Goal: Task Accomplishment & Management: Manage account settings

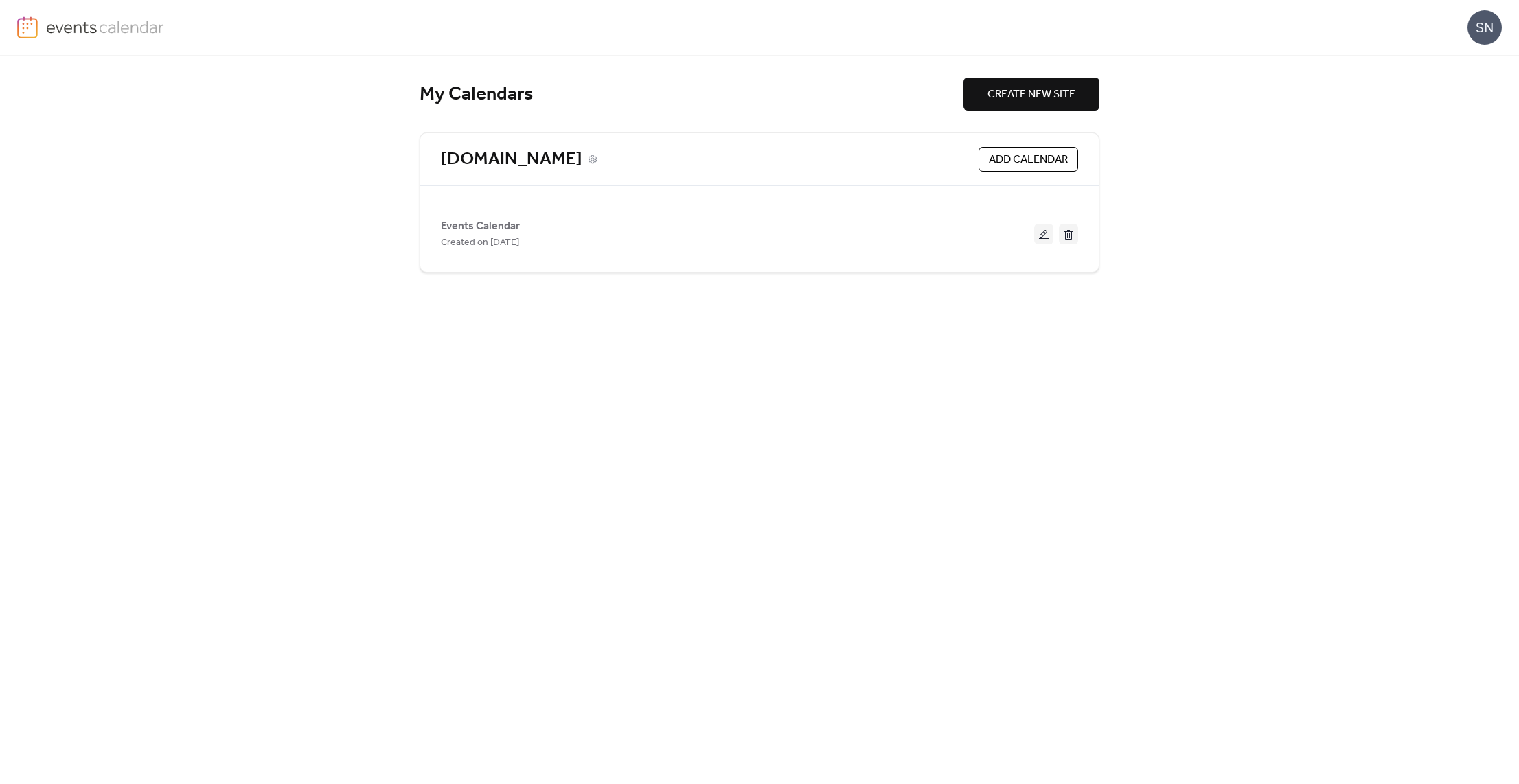
click at [504, 154] on link "[DOMAIN_NAME]" at bounding box center [511, 159] width 142 height 22
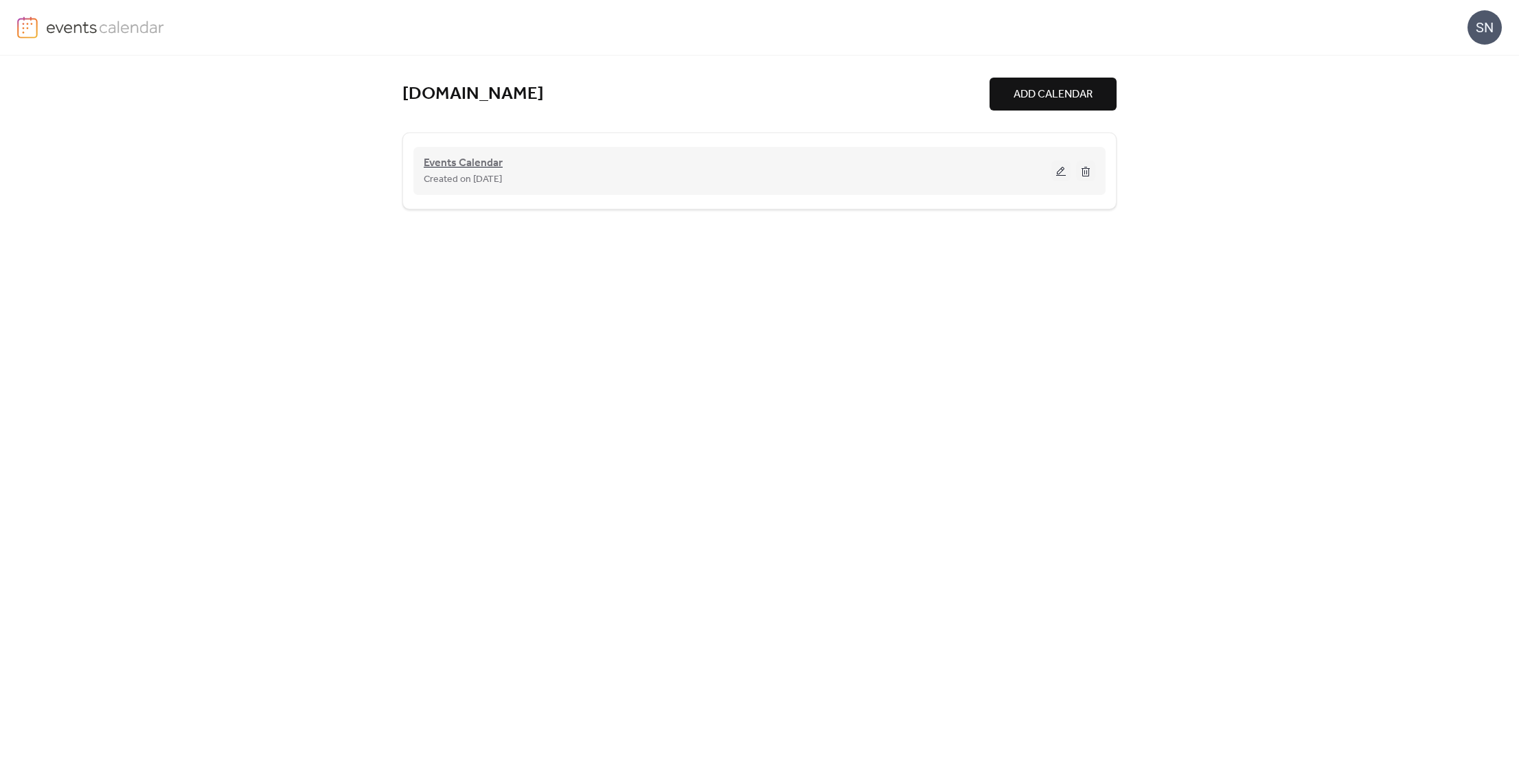
click at [463, 165] on span "Events Calendar" at bounding box center [463, 163] width 79 height 17
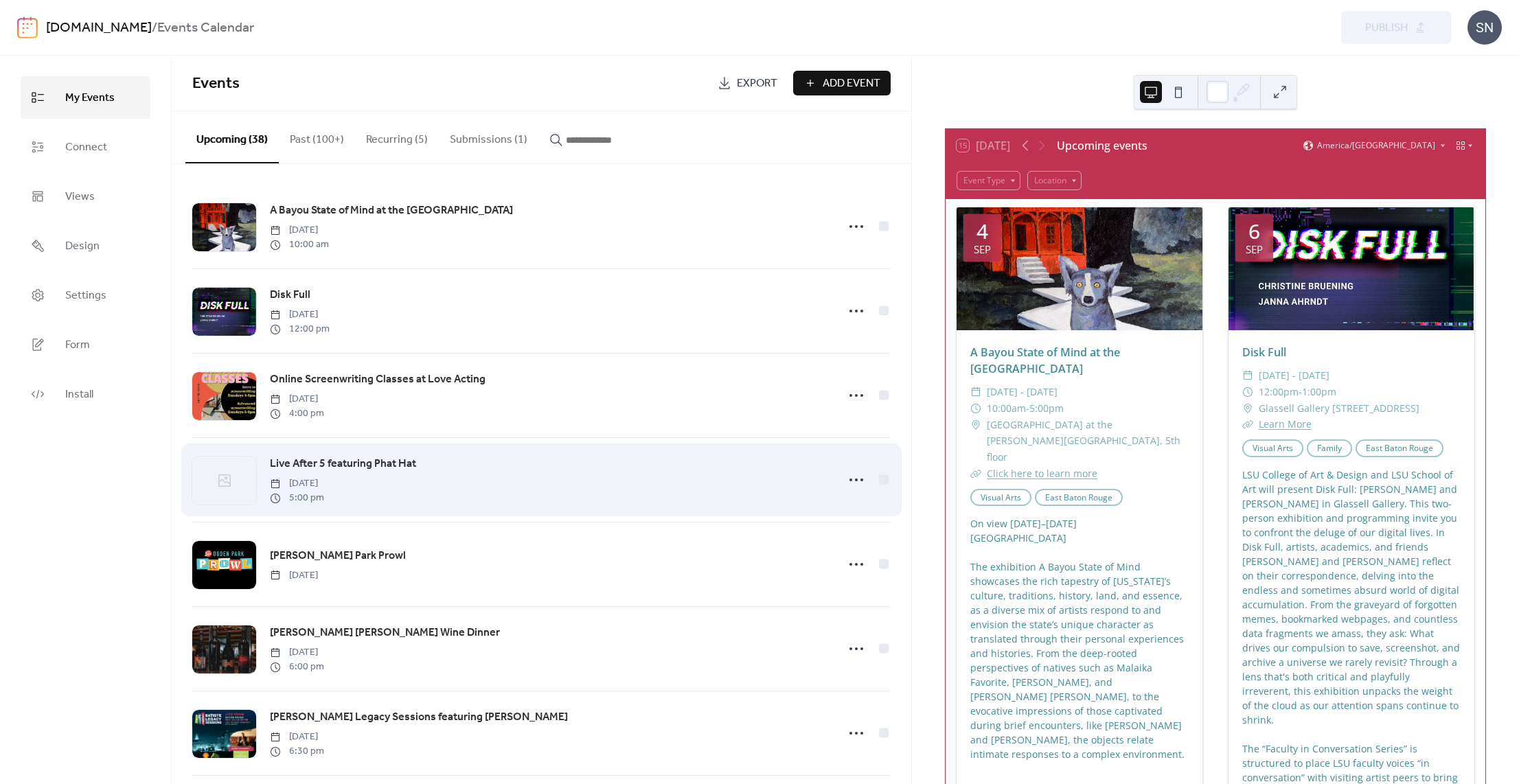
click at [455, 466] on div "Live After 5 featuring Phat Hat [DATE] 5:00 pm" at bounding box center [549, 480] width 559 height 50
click at [397, 464] on span "Live After 5 featuring Phat Hat" at bounding box center [342, 464] width 146 height 17
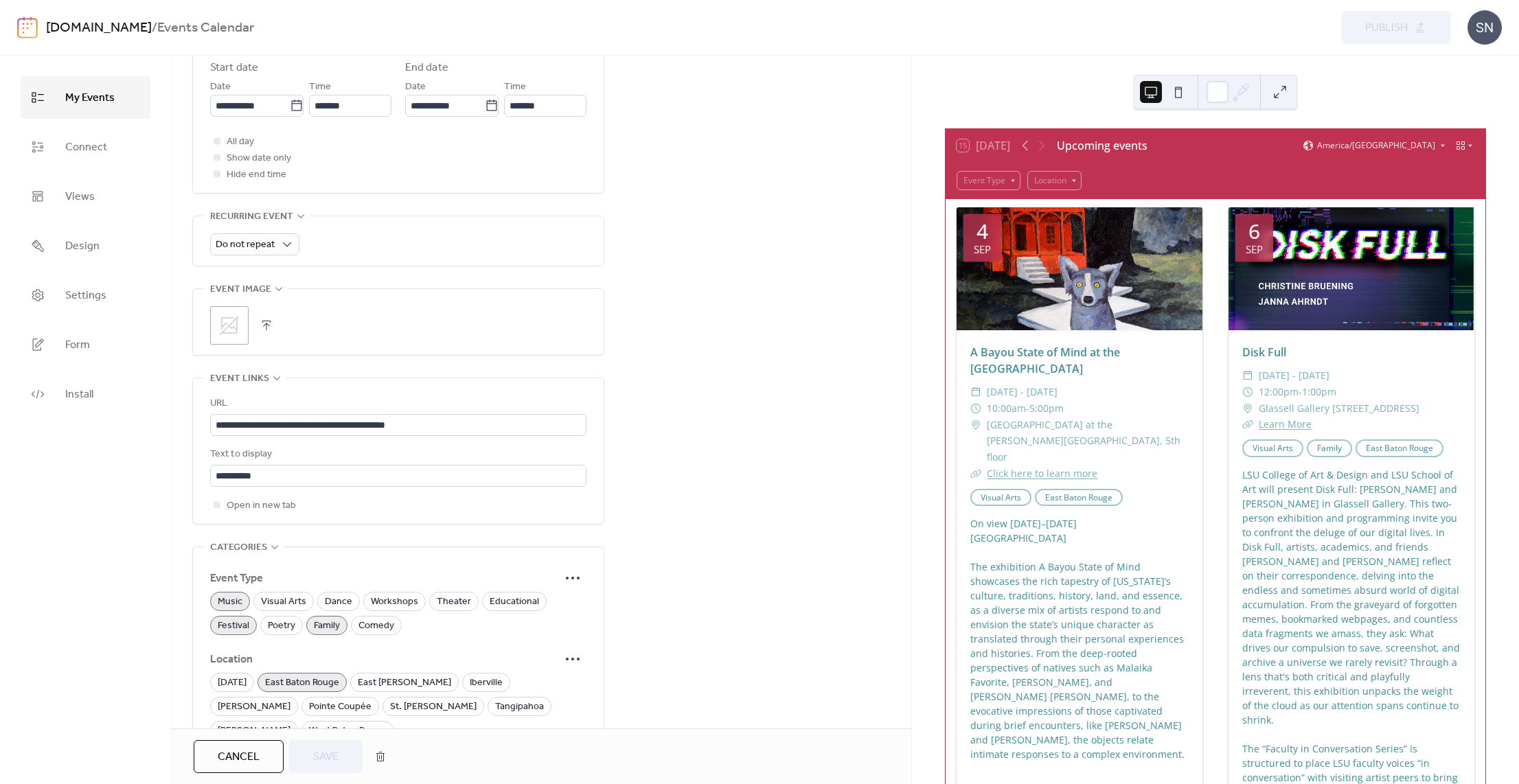
scroll to position [495, 0]
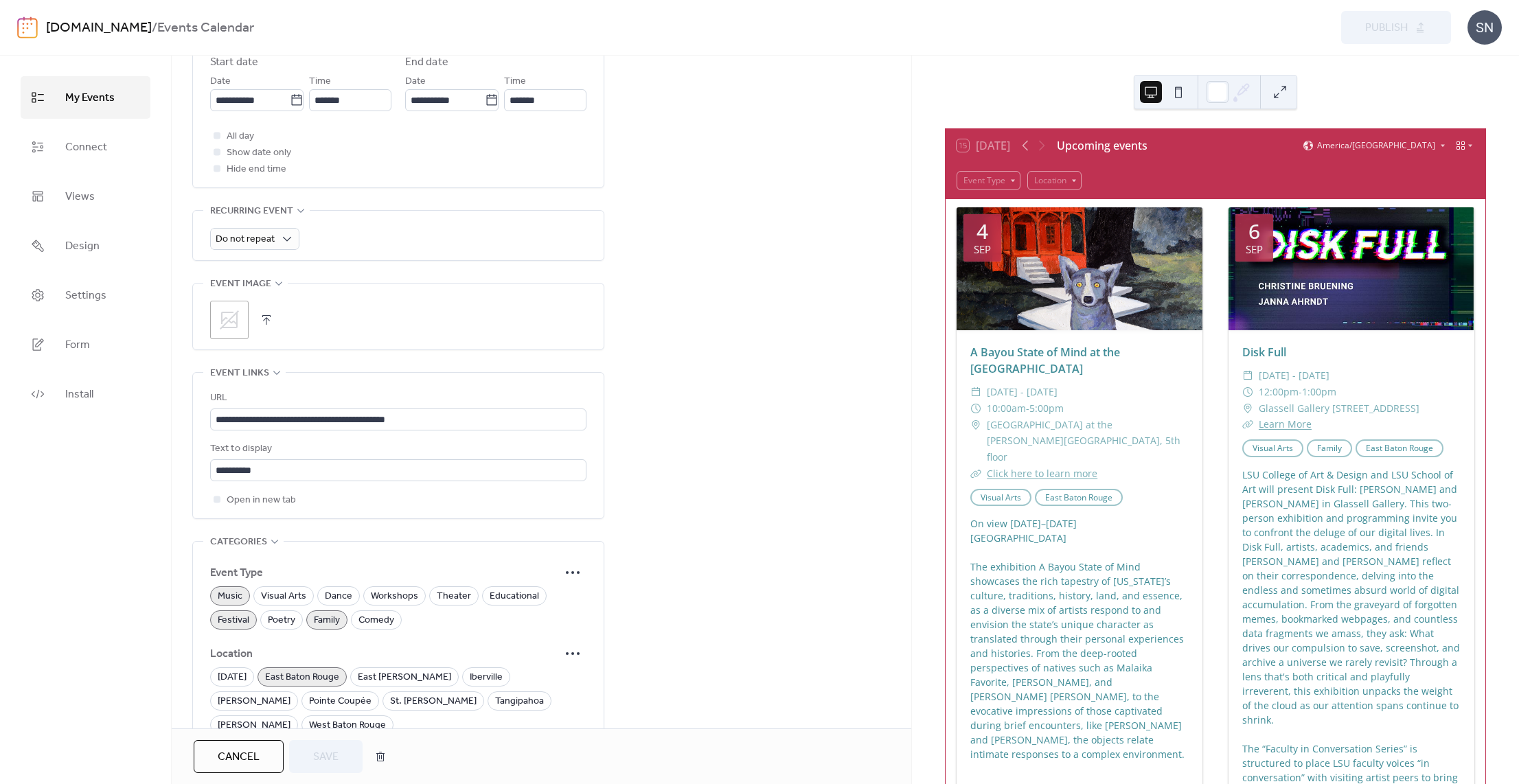
click at [262, 323] on button "button" at bounding box center [267, 320] width 20 height 20
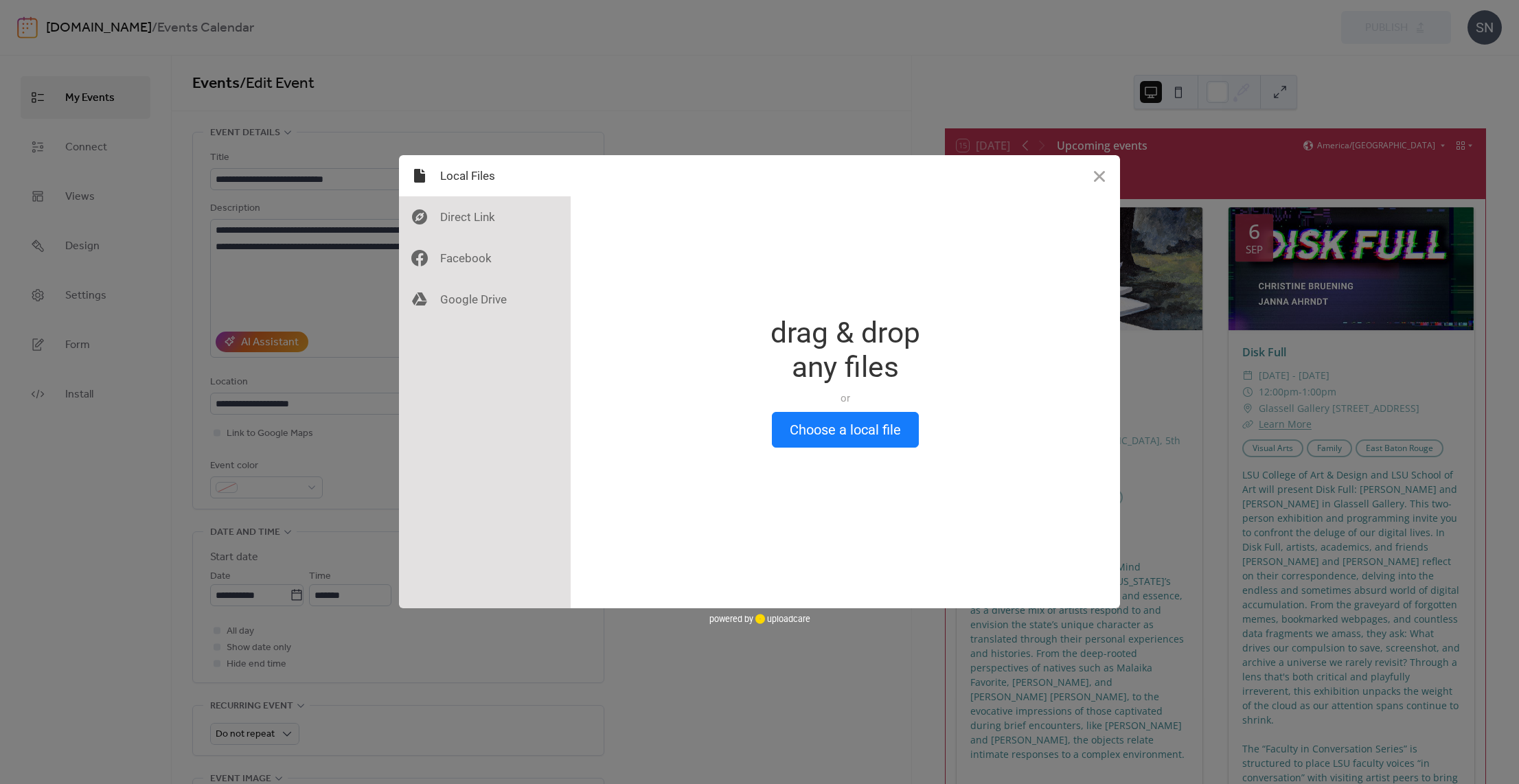
scroll to position [0, 0]
click at [855, 434] on button "Choose a local file" at bounding box center [845, 429] width 147 height 36
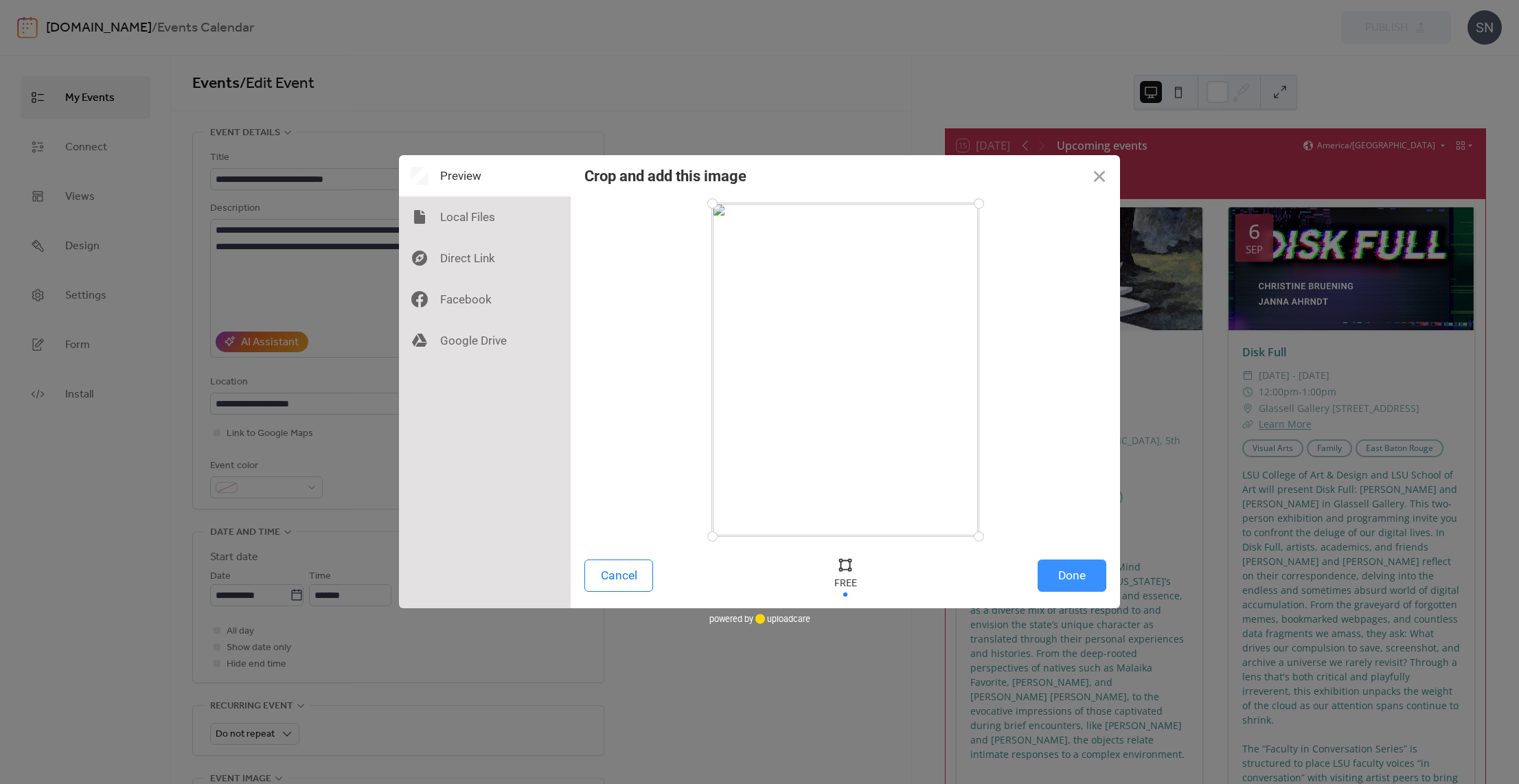
click at [1059, 572] on button "Done" at bounding box center [1072, 575] width 68 height 32
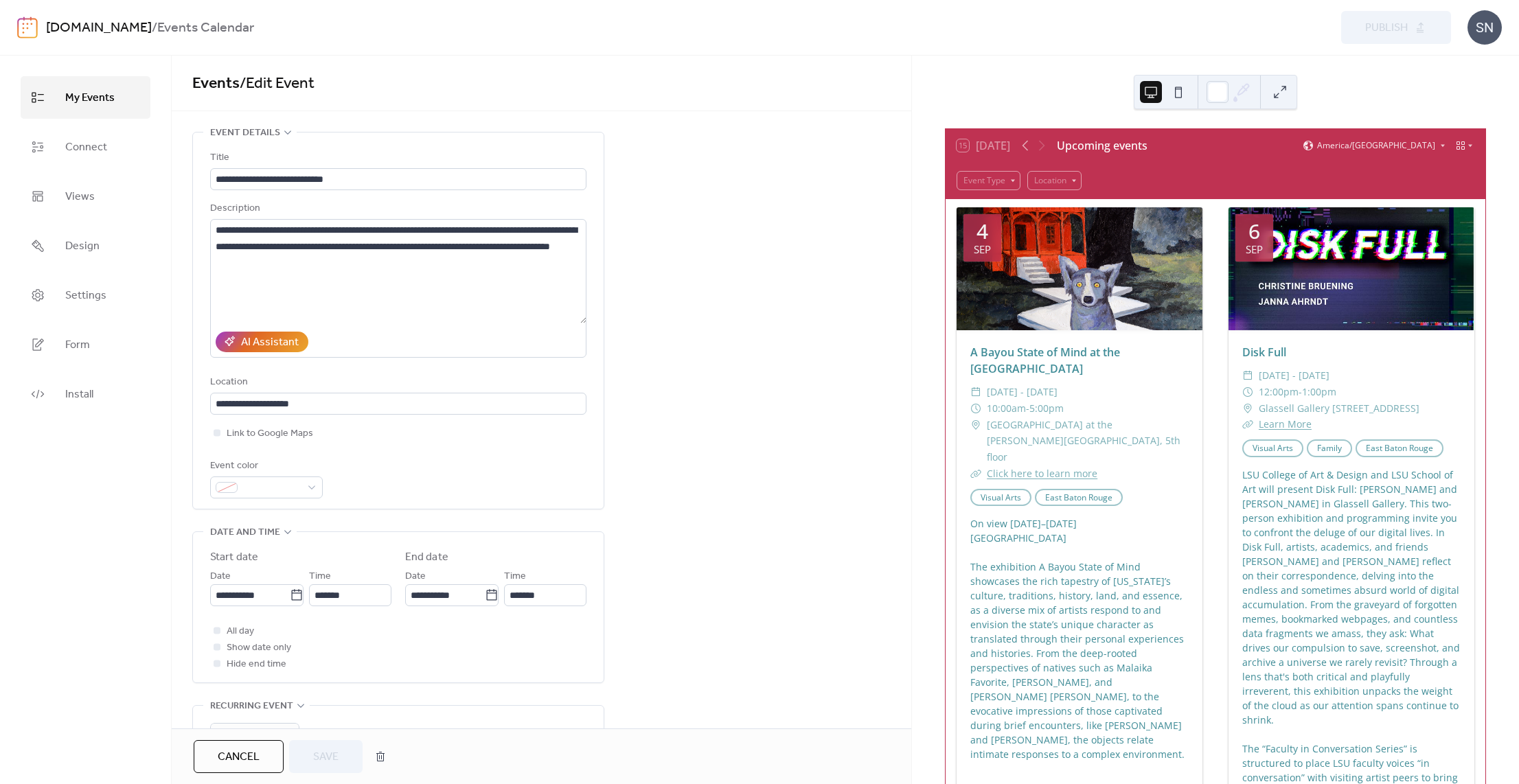
scroll to position [429, 0]
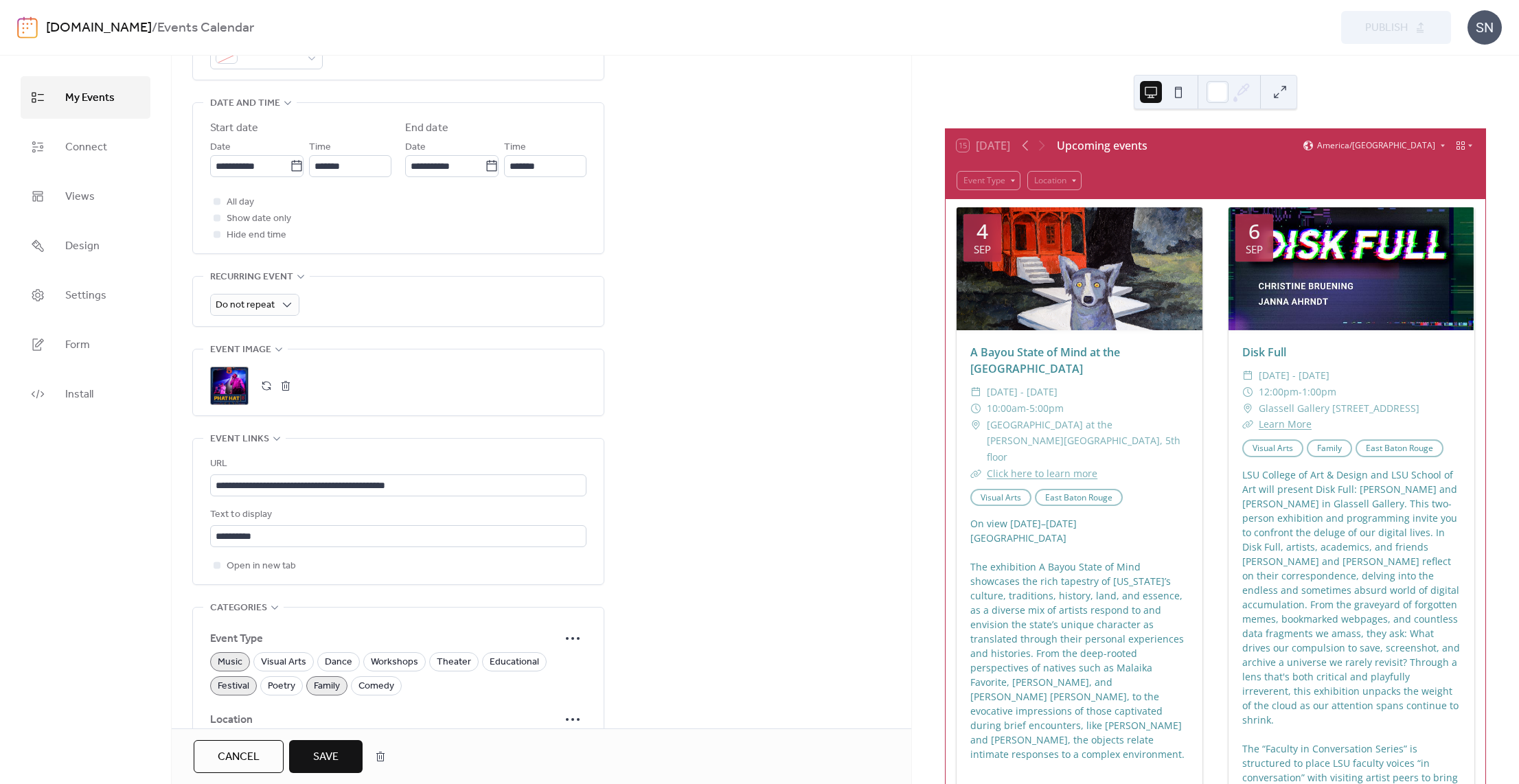
click at [331, 758] on span "Save" at bounding box center [325, 757] width 25 height 17
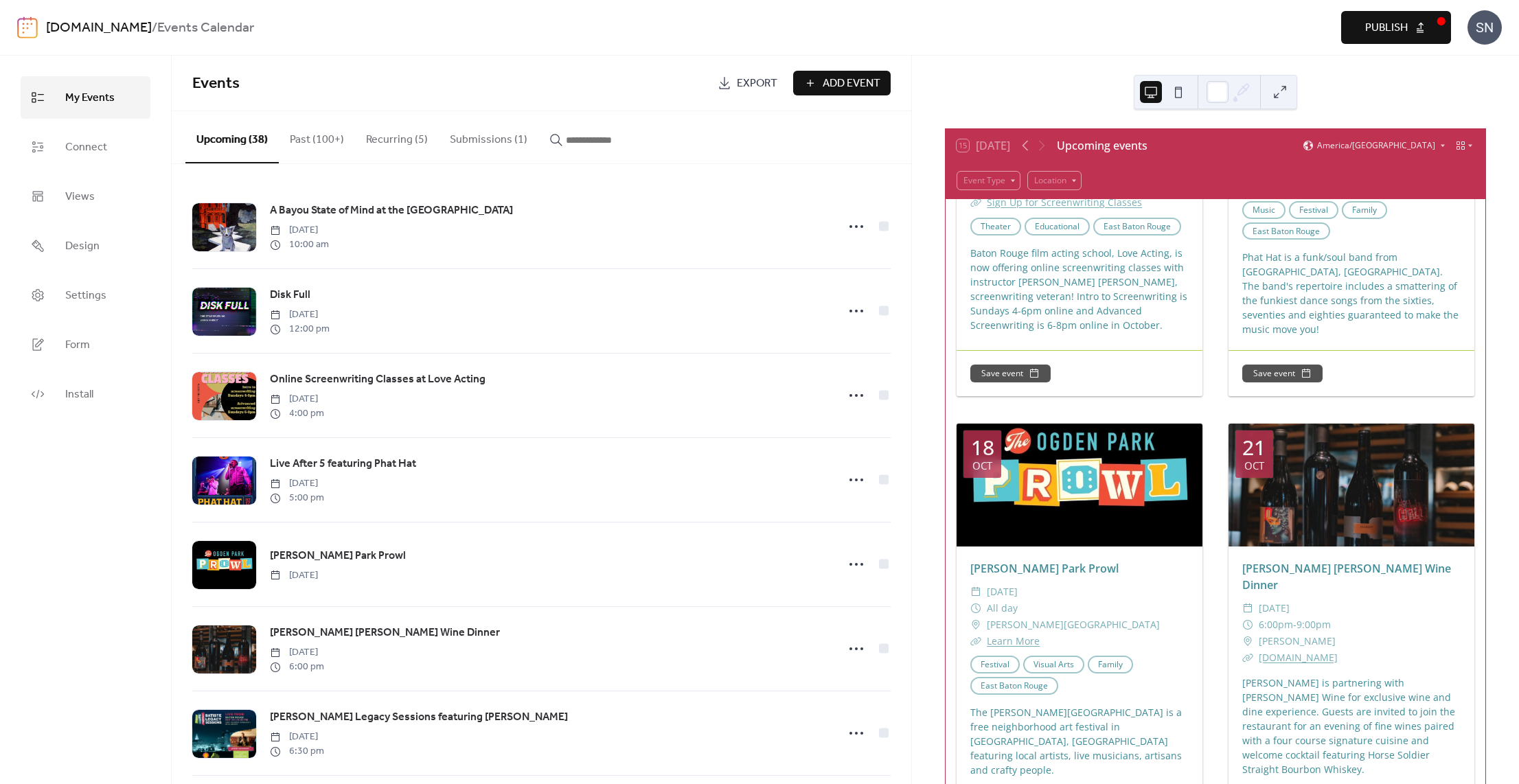
drag, startPoint x: 1386, startPoint y: 34, endPoint x: 1331, endPoint y: 249, distance: 221.9
click at [1386, 34] on span "Publish" at bounding box center [1386, 29] width 43 height 17
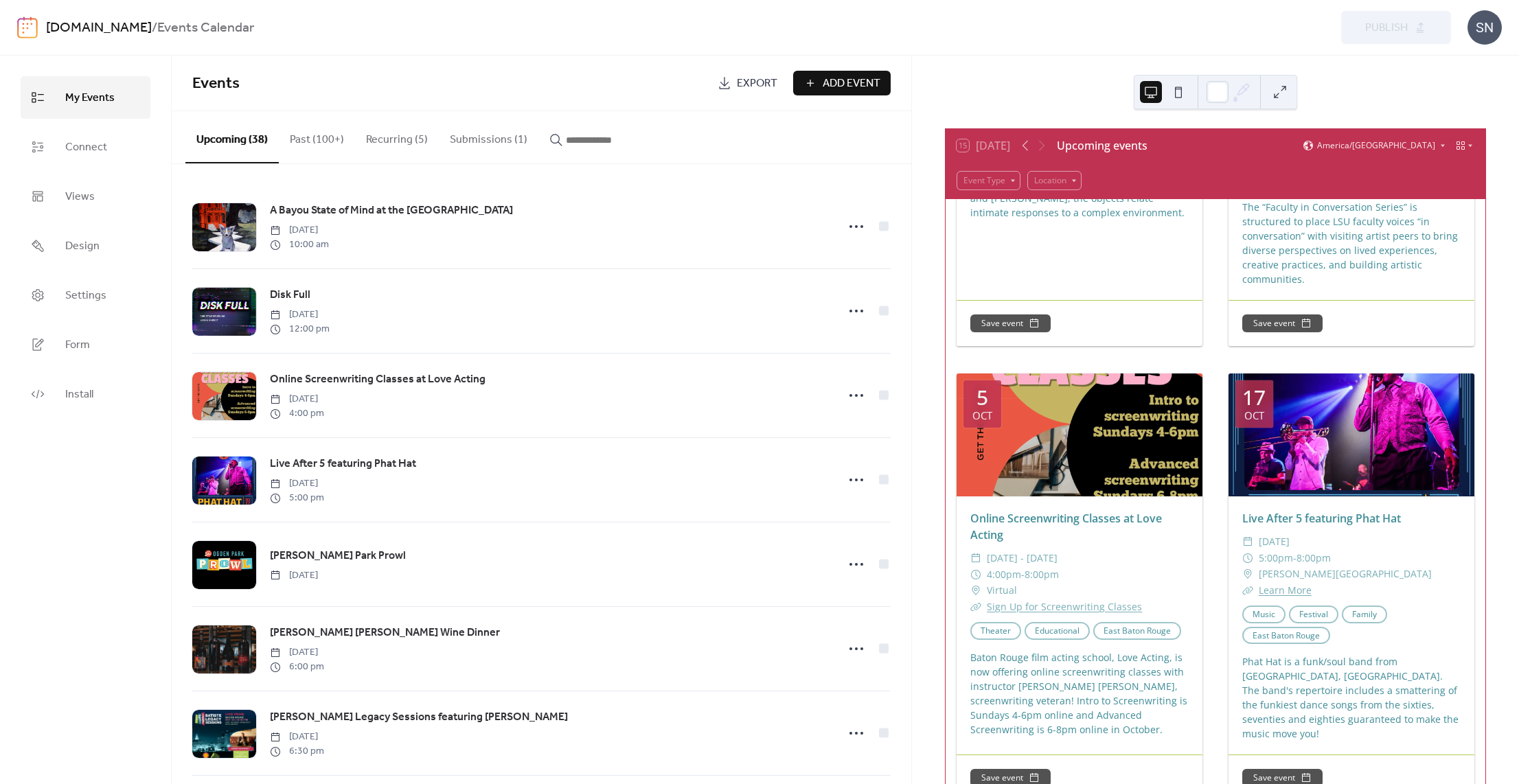
scroll to position [542, 0]
